Goal: Find specific page/section: Find specific page/section

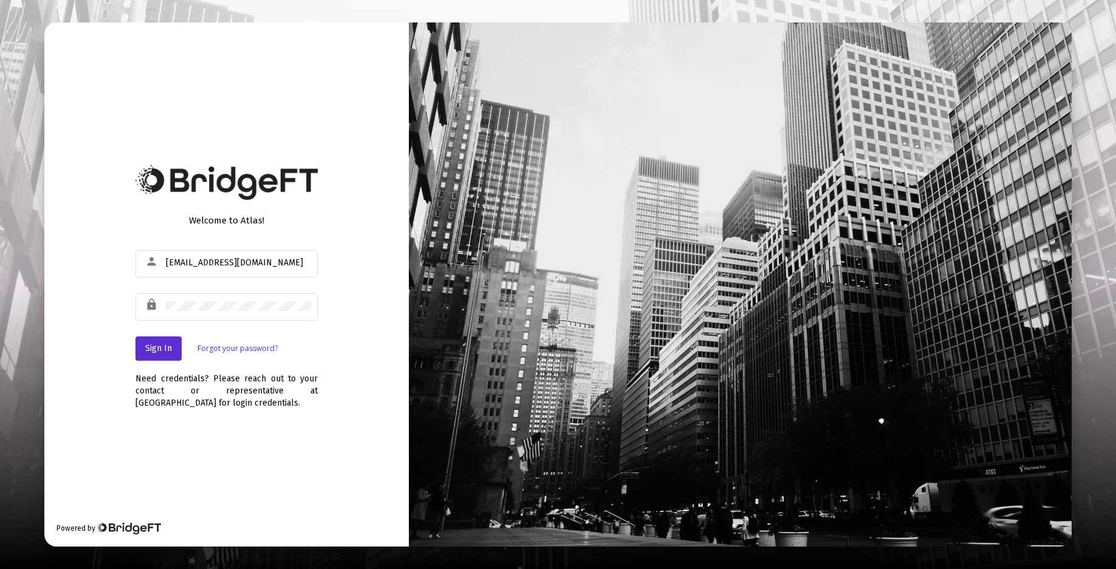
type input "[PERSON_NAME][EMAIL_ADDRESS][DOMAIN_NAME]"
click at [160, 349] on span "Sign In" at bounding box center [158, 348] width 27 height 10
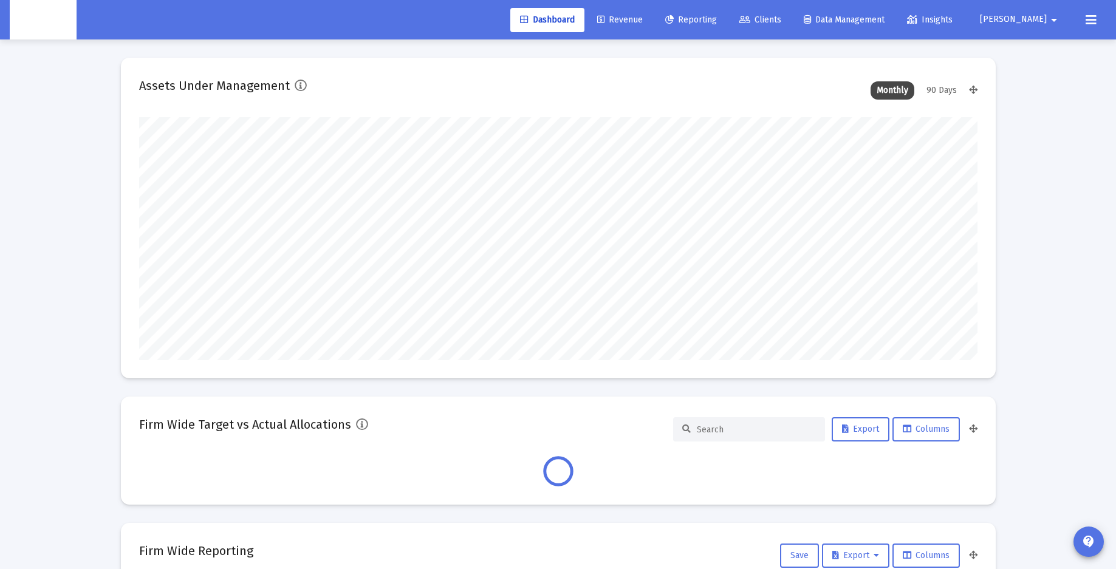
scroll to position [243, 452]
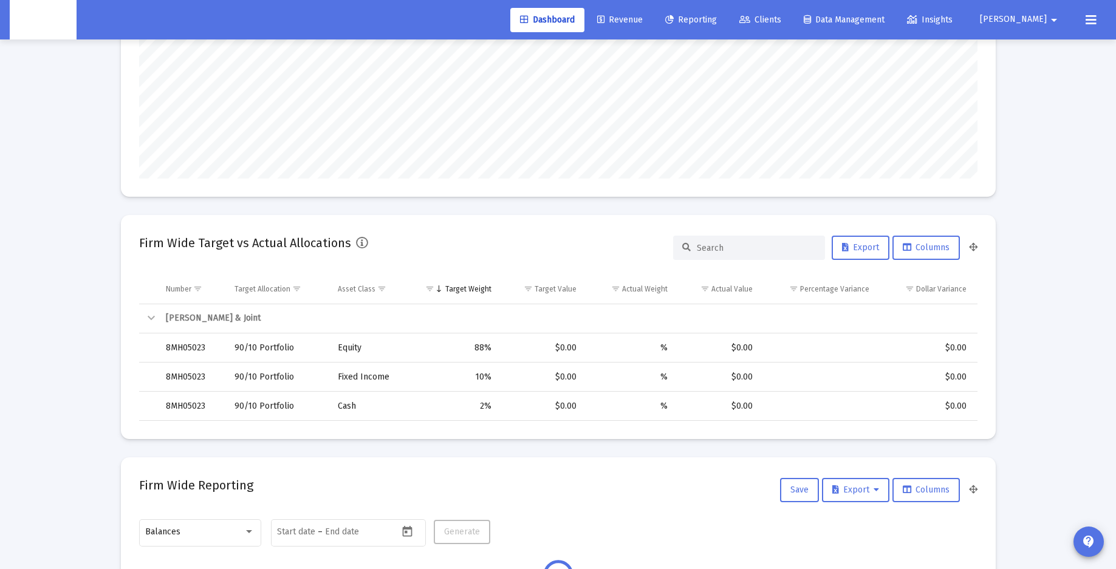
scroll to position [0, 0]
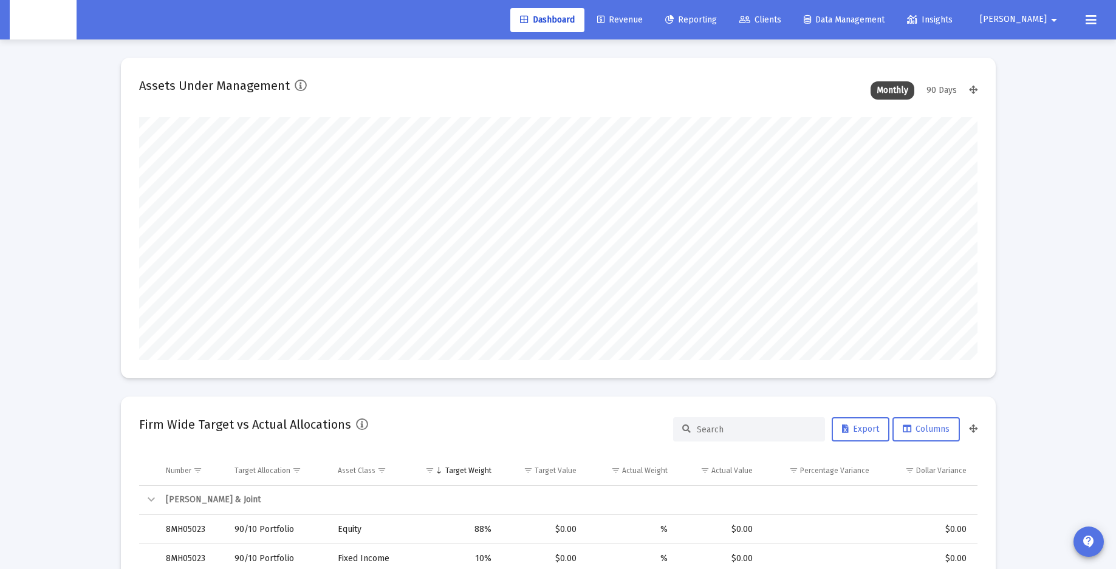
type input "[DATE]"
click at [782, 18] on span "Clients" at bounding box center [761, 20] width 42 height 10
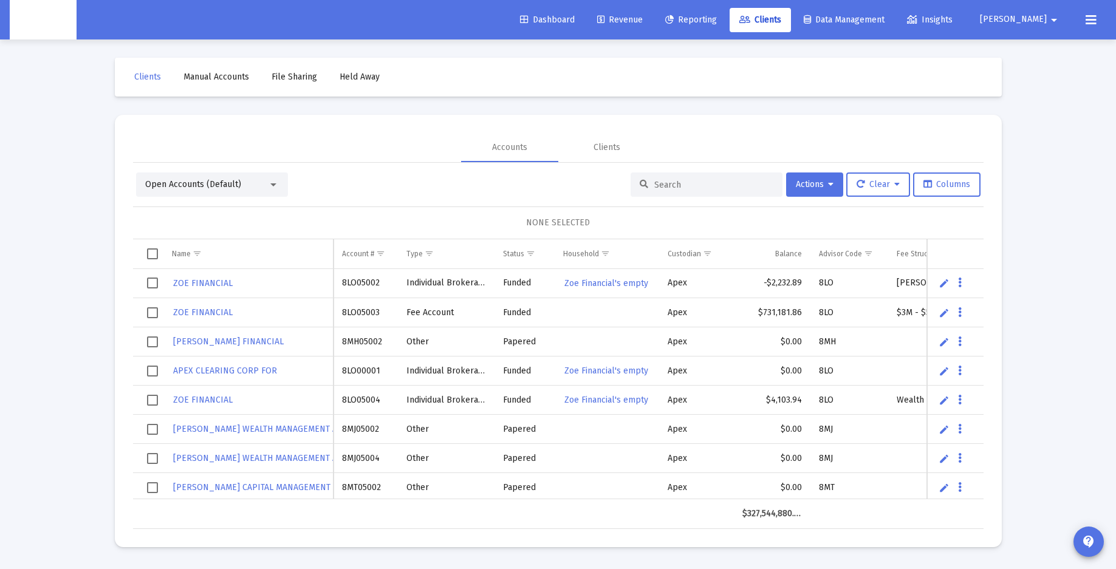
click at [250, 186] on div "Open Accounts (Default)" at bounding box center [206, 185] width 123 height 12
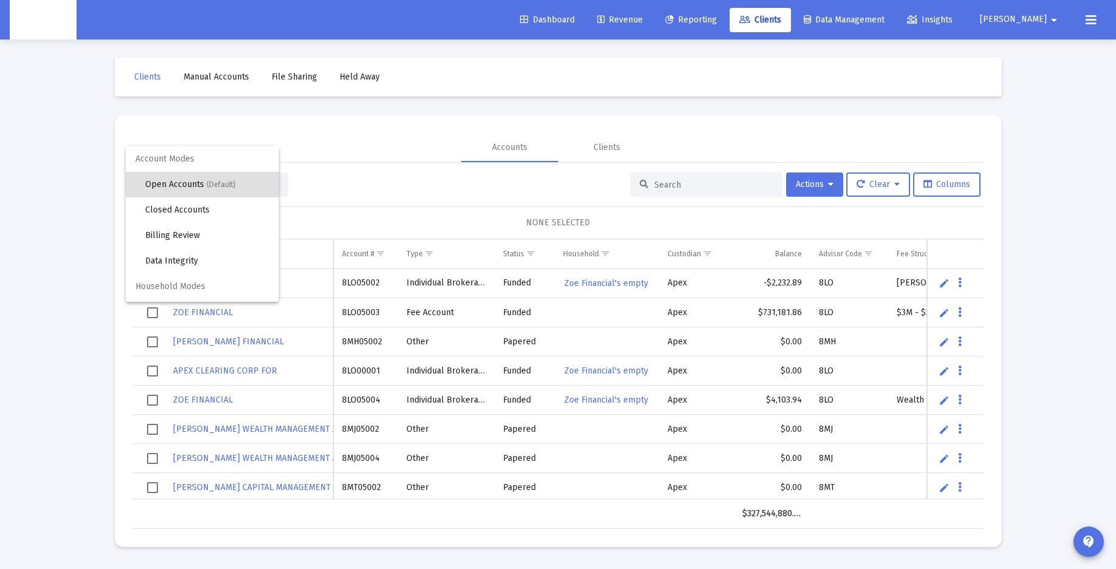
scroll to position [23, 0]
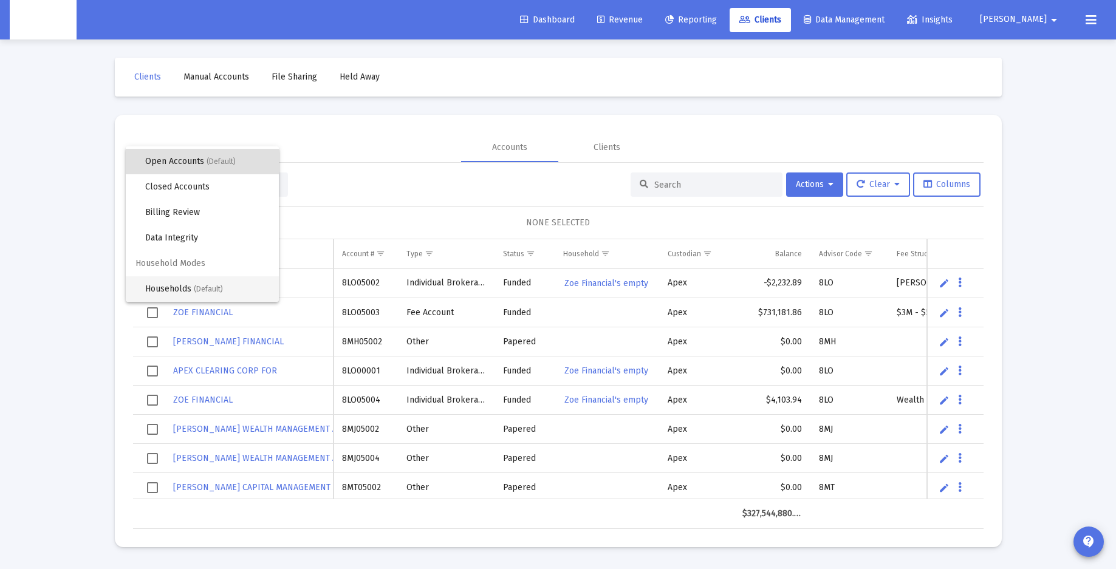
click at [182, 287] on span "Households (Default)" at bounding box center [207, 290] width 124 height 26
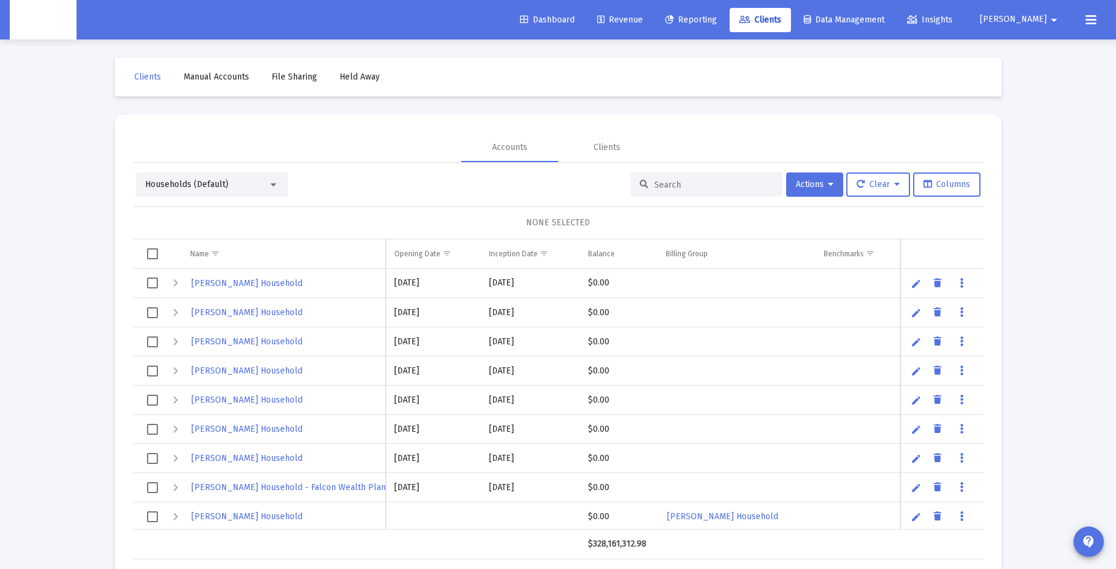
click at [675, 188] on input at bounding box center [713, 185] width 119 height 10
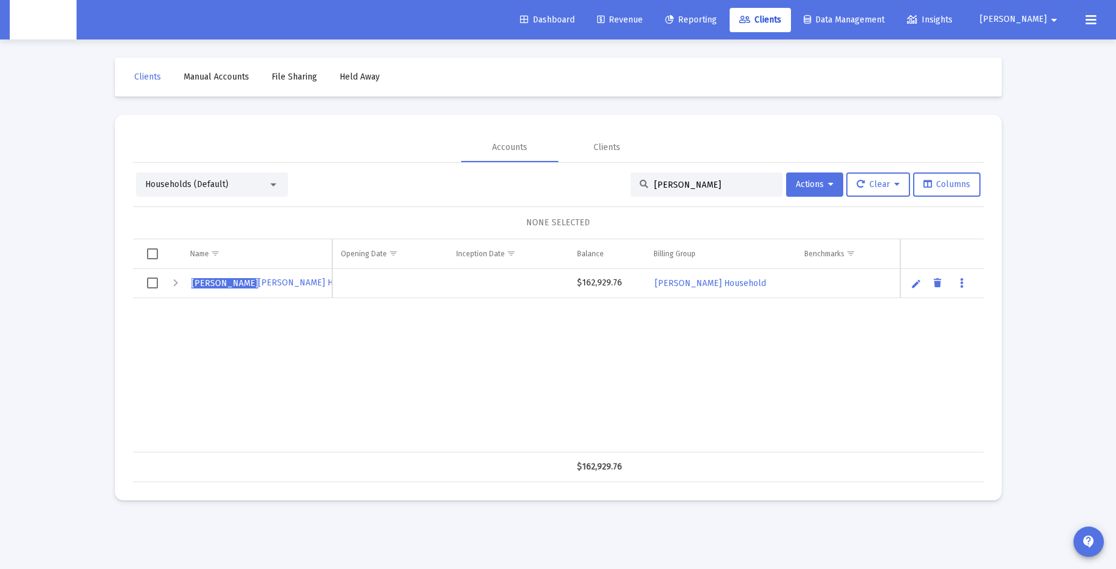
type input "[PERSON_NAME]"
click at [252, 285] on span "[PERSON_NAME] Household" at bounding box center [280, 283] width 178 height 10
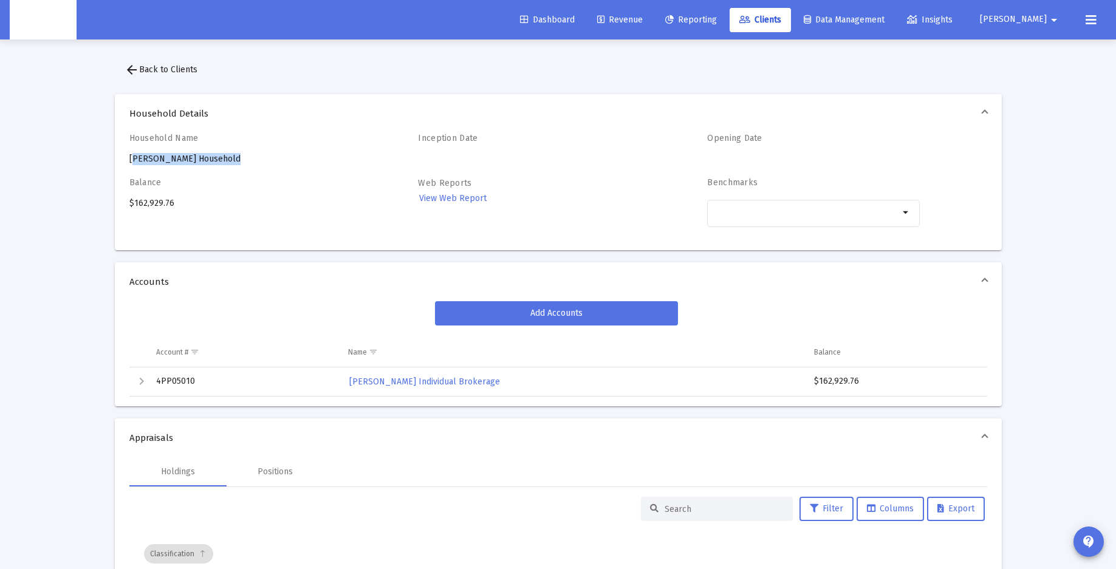
drag, startPoint x: 129, startPoint y: 160, endPoint x: 238, endPoint y: 160, distance: 108.8
click at [238, 160] on div "Household Name Jae Nguyen's Household" at bounding box center [235, 149] width 213 height 32
copy div "[PERSON_NAME] Household"
